Goal: Task Accomplishment & Management: Manage account settings

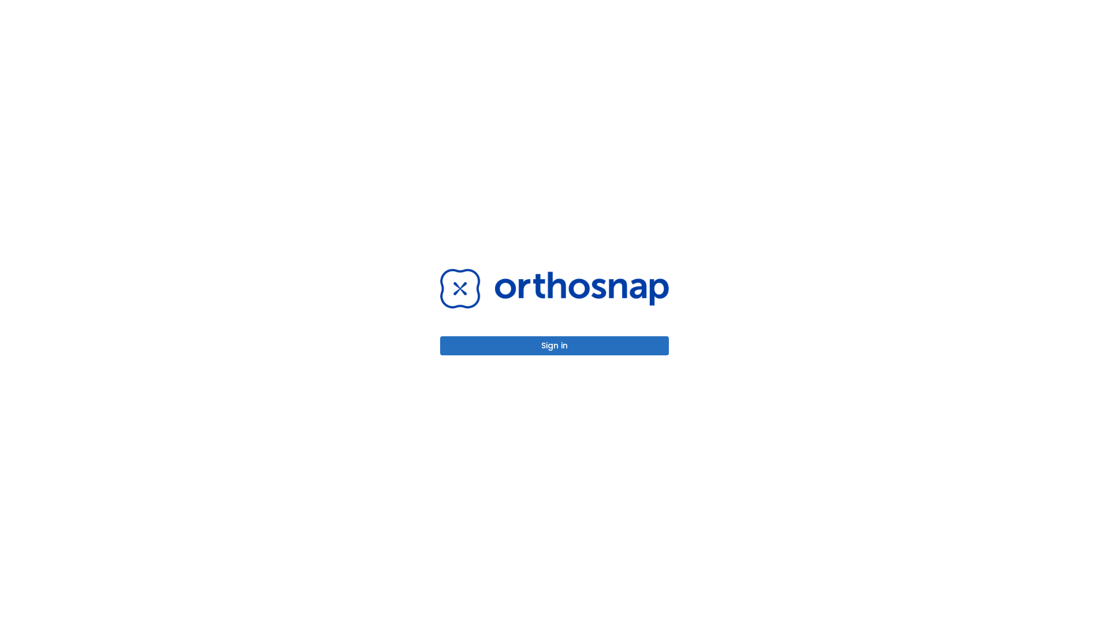
click at [555, 346] on button "Sign in" at bounding box center [554, 345] width 229 height 19
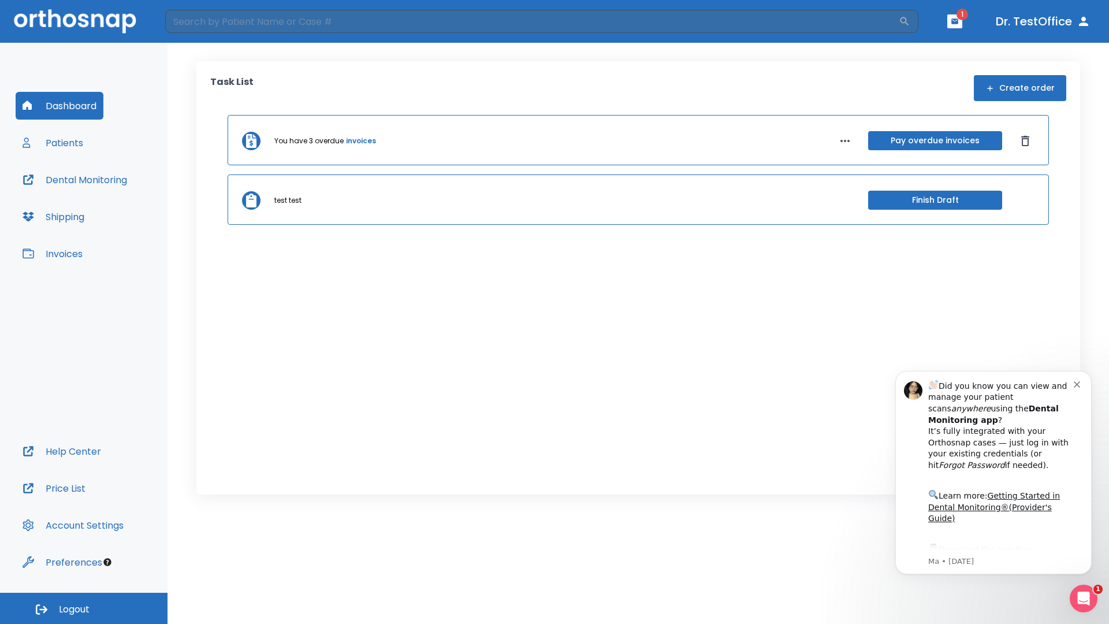
click at [84, 608] on span "Logout" at bounding box center [74, 609] width 31 height 13
